Goal: Task Accomplishment & Management: Complete application form

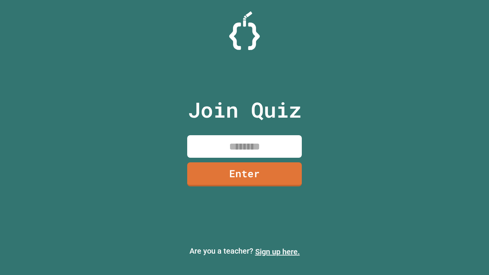
click at [277, 252] on link "Sign up here." at bounding box center [277, 251] width 45 height 9
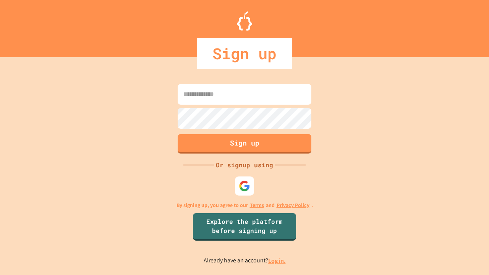
click at [277, 260] on link "Log in." at bounding box center [277, 261] width 18 height 8
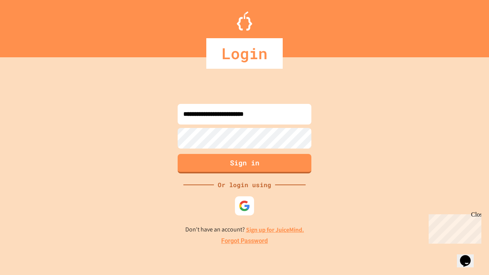
type input "**********"
